Goal: Task Accomplishment & Management: Use online tool/utility

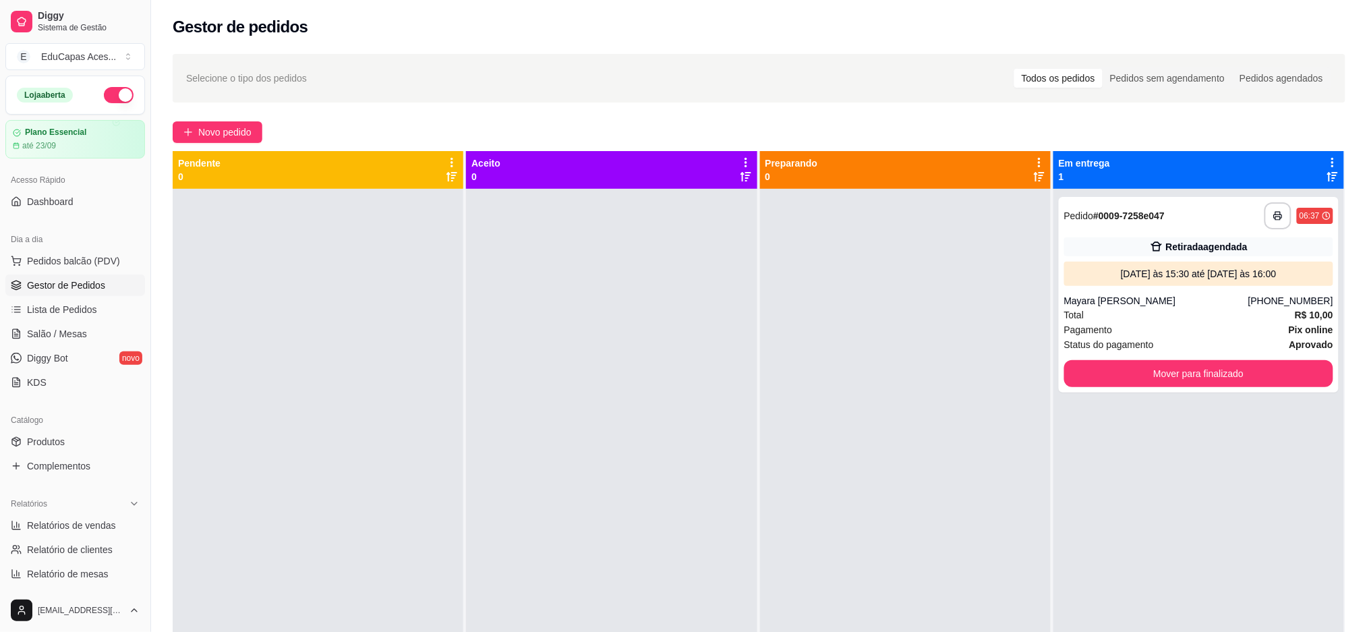
click at [839, 11] on div "Gestor de pedidos" at bounding box center [759, 23] width 1216 height 46
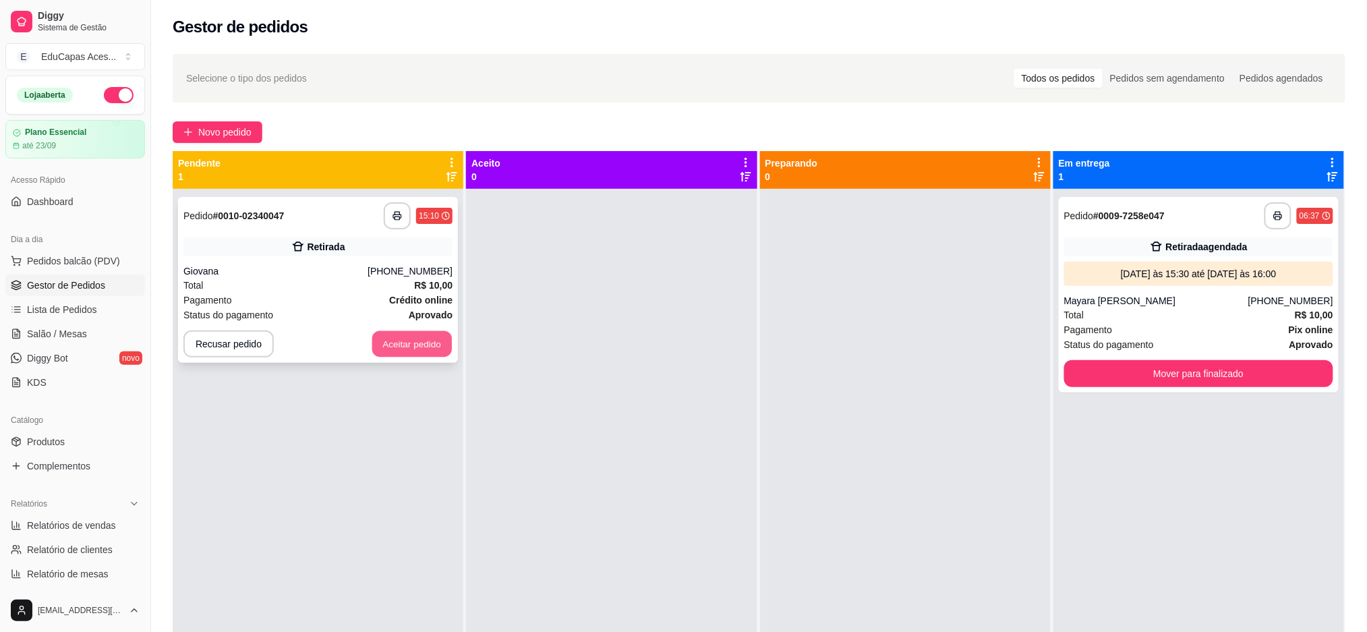
click at [430, 343] on button "Aceitar pedido" at bounding box center [412, 344] width 80 height 26
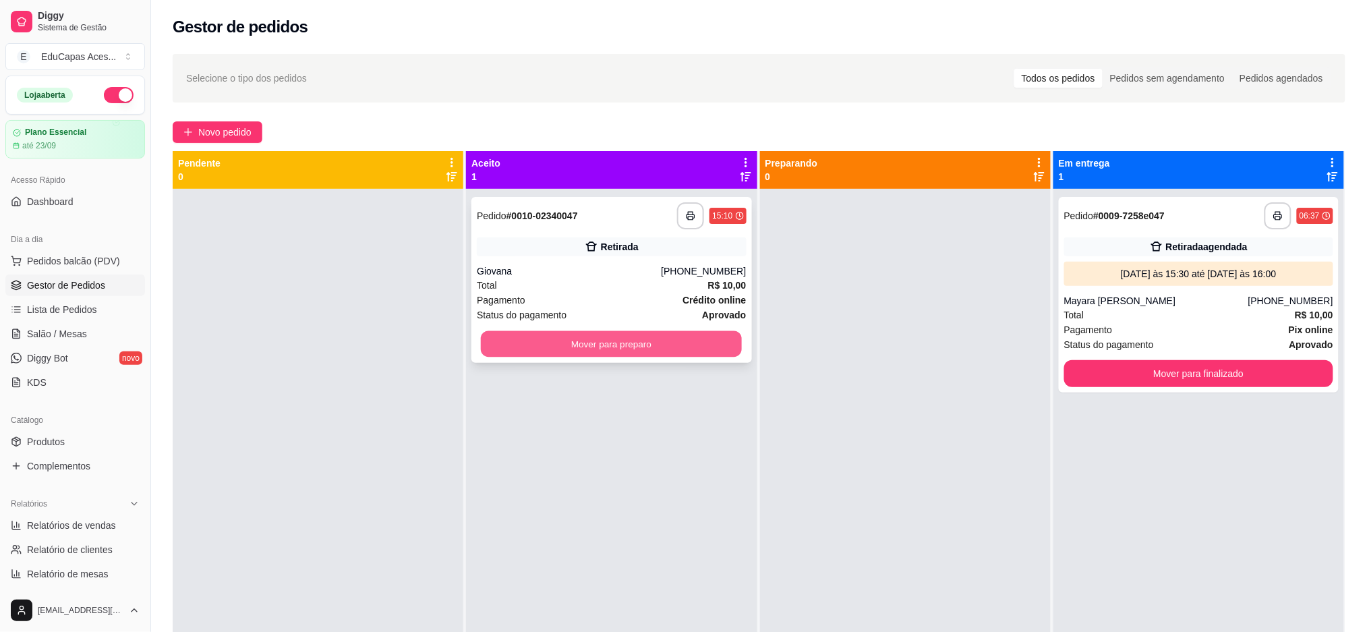
click at [672, 349] on button "Mover para preparo" at bounding box center [611, 344] width 261 height 26
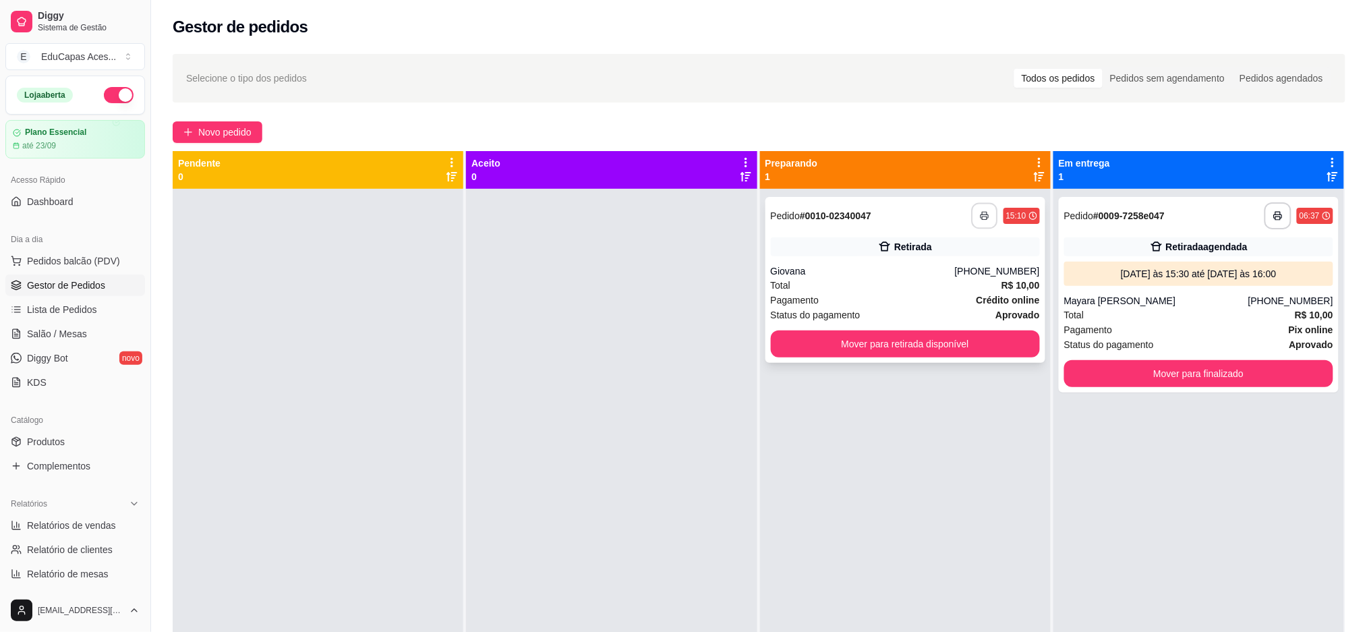
click at [980, 218] on icon "button" at bounding box center [984, 215] width 9 height 9
click at [982, 216] on button "button" at bounding box center [984, 216] width 26 height 26
click at [956, 350] on button "Mover para retirada disponível" at bounding box center [904, 344] width 261 height 26
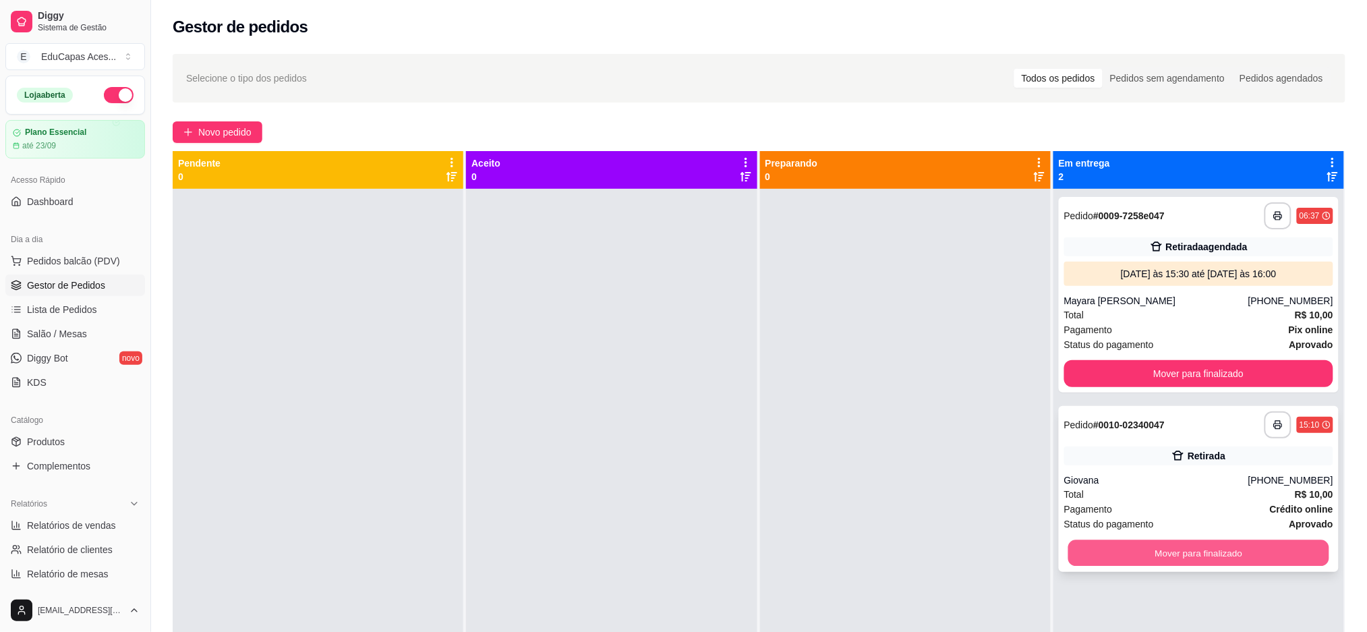
click at [1099, 553] on button "Mover para finalizado" at bounding box center [1198, 553] width 261 height 26
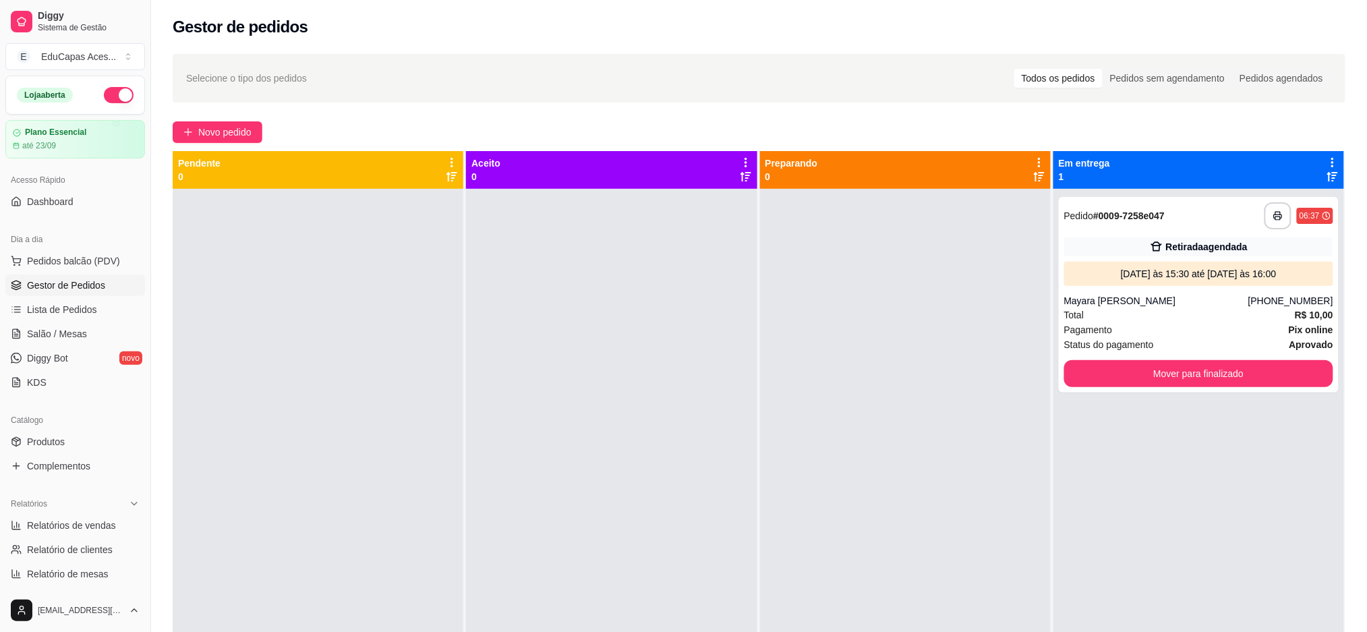
click at [943, 357] on div at bounding box center [905, 505] width 291 height 632
click at [835, 521] on div at bounding box center [905, 505] width 291 height 632
click at [97, 314] on link "Lista de Pedidos" at bounding box center [75, 310] width 140 height 22
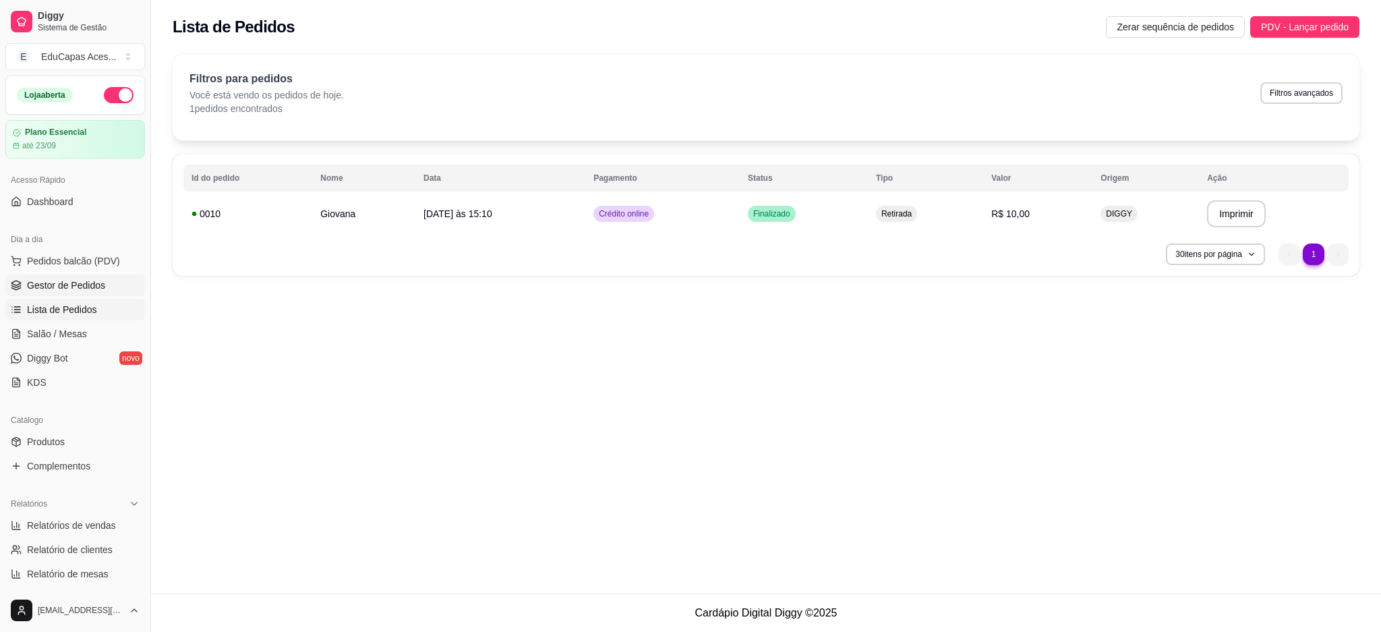
click at [66, 276] on link "Gestor de Pedidos" at bounding box center [75, 285] width 140 height 22
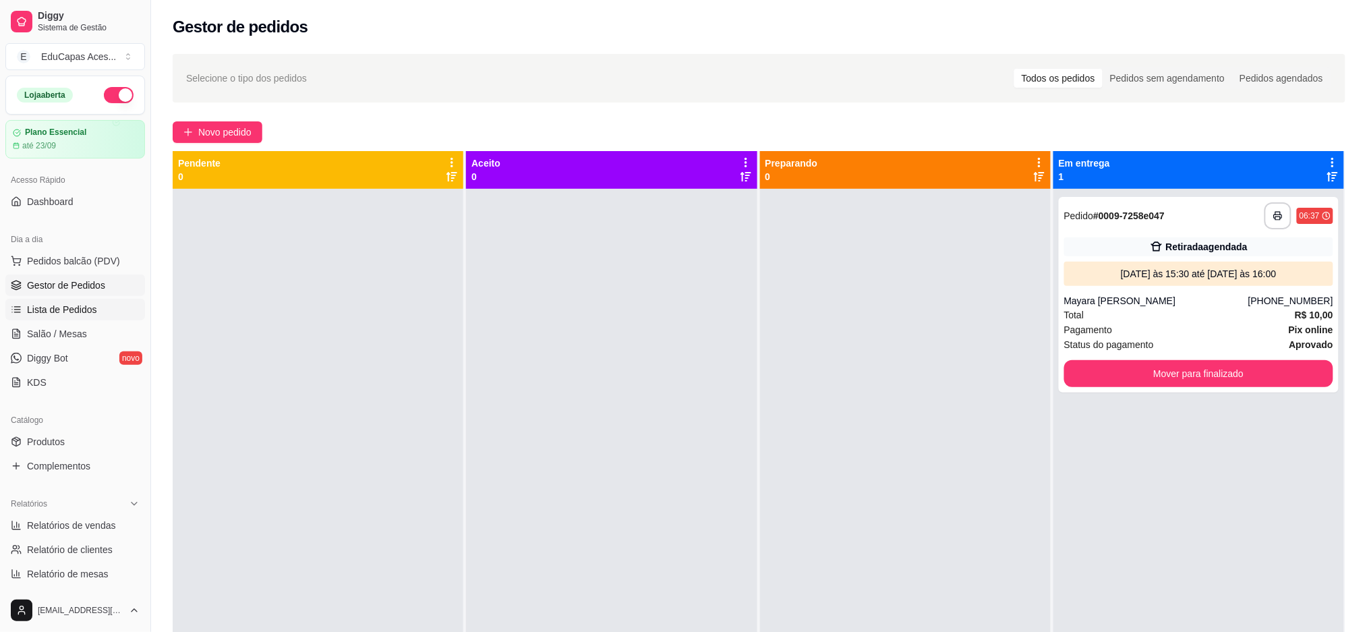
click at [84, 312] on span "Lista de Pedidos" at bounding box center [62, 309] width 70 height 13
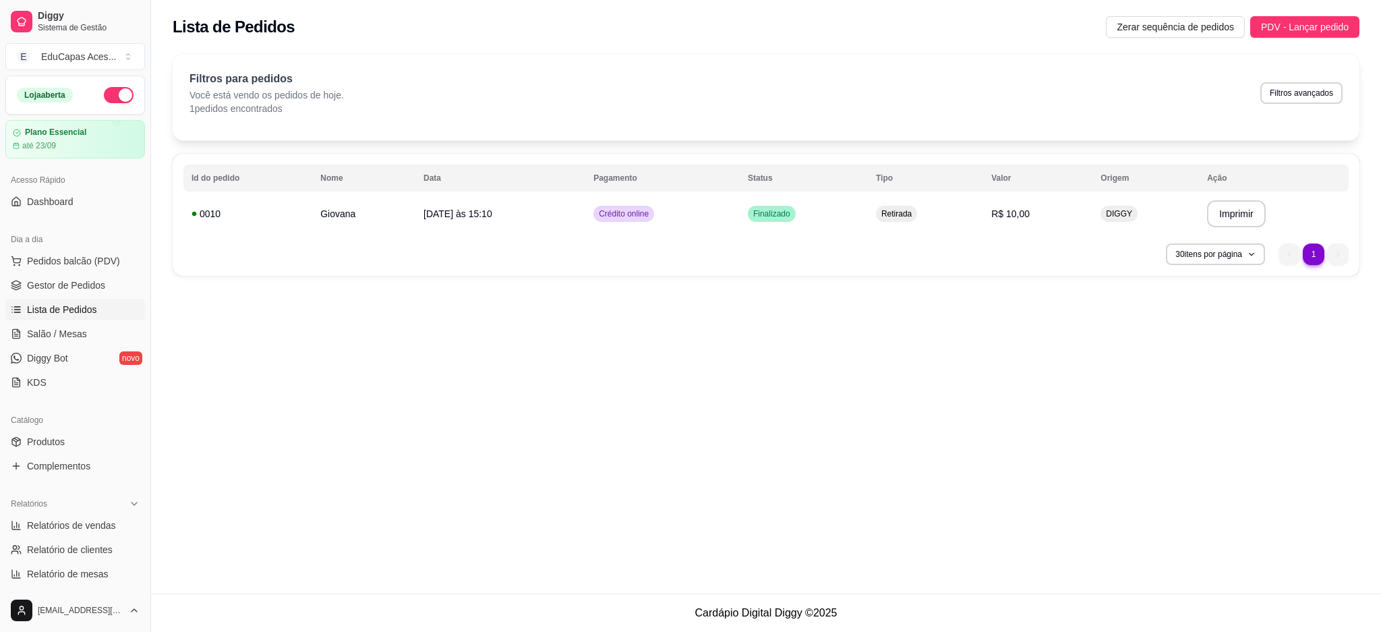
click at [67, 303] on span "Lista de Pedidos" at bounding box center [62, 309] width 70 height 13
click at [69, 303] on span "Lista de Pedidos" at bounding box center [62, 309] width 70 height 13
